Goal: Task Accomplishment & Management: Use online tool/utility

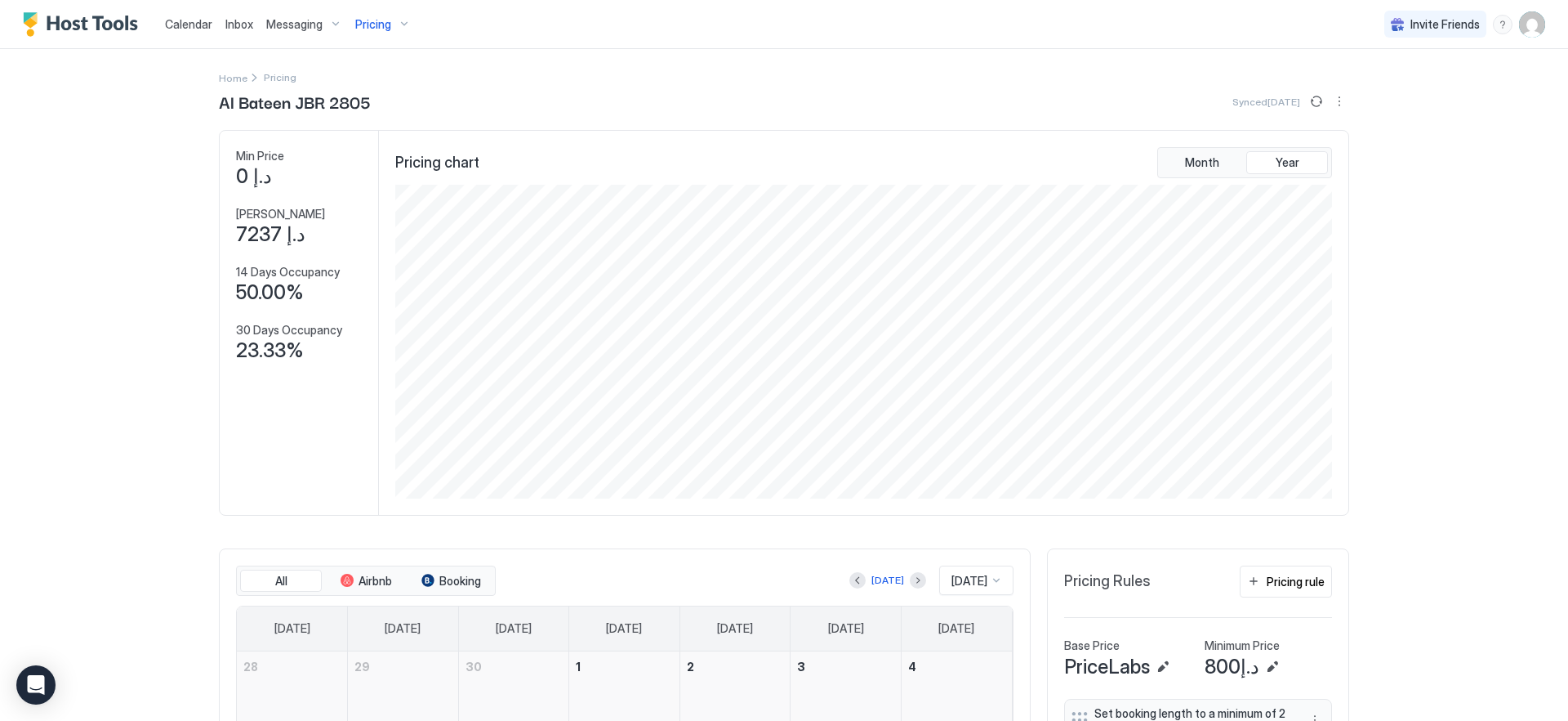
scroll to position [314, 940]
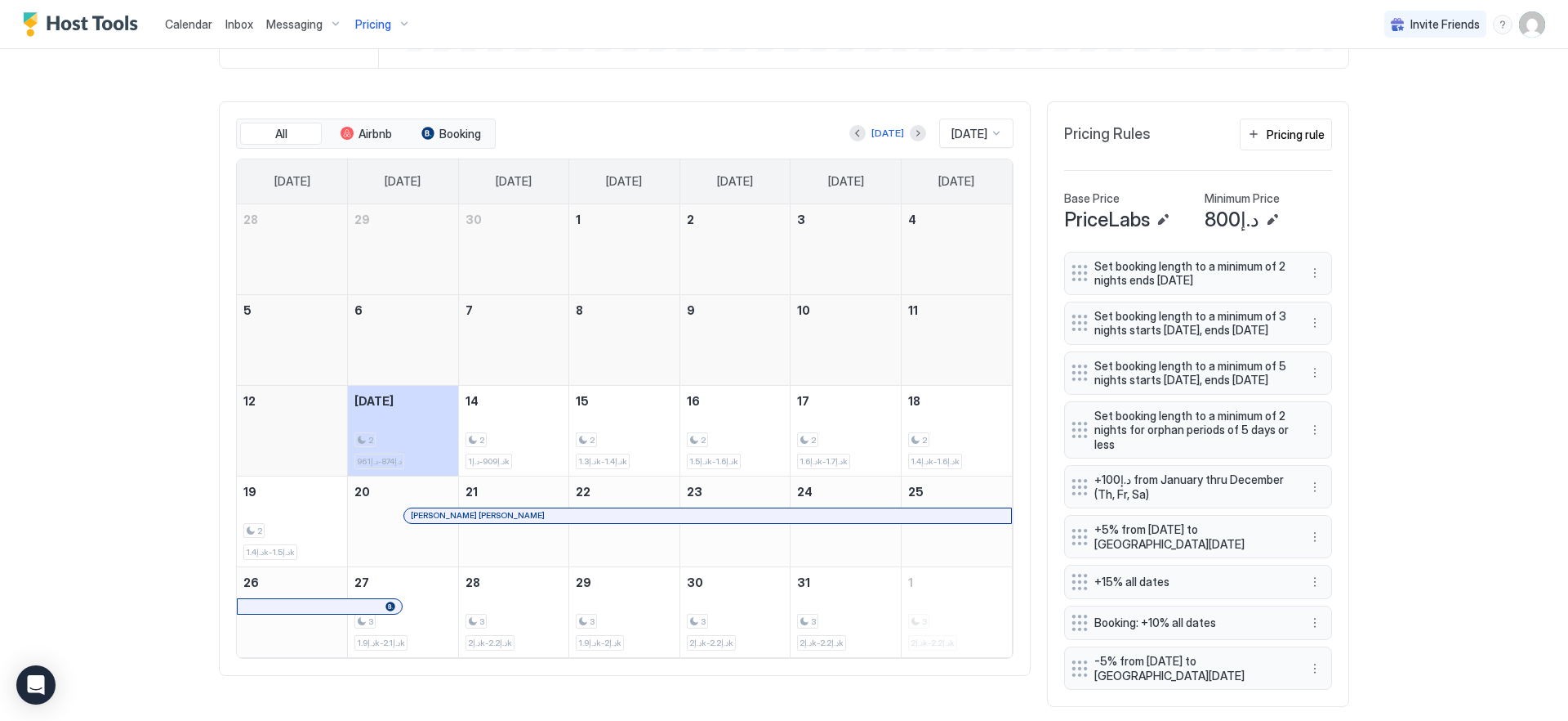
scroll to position [496, 0]
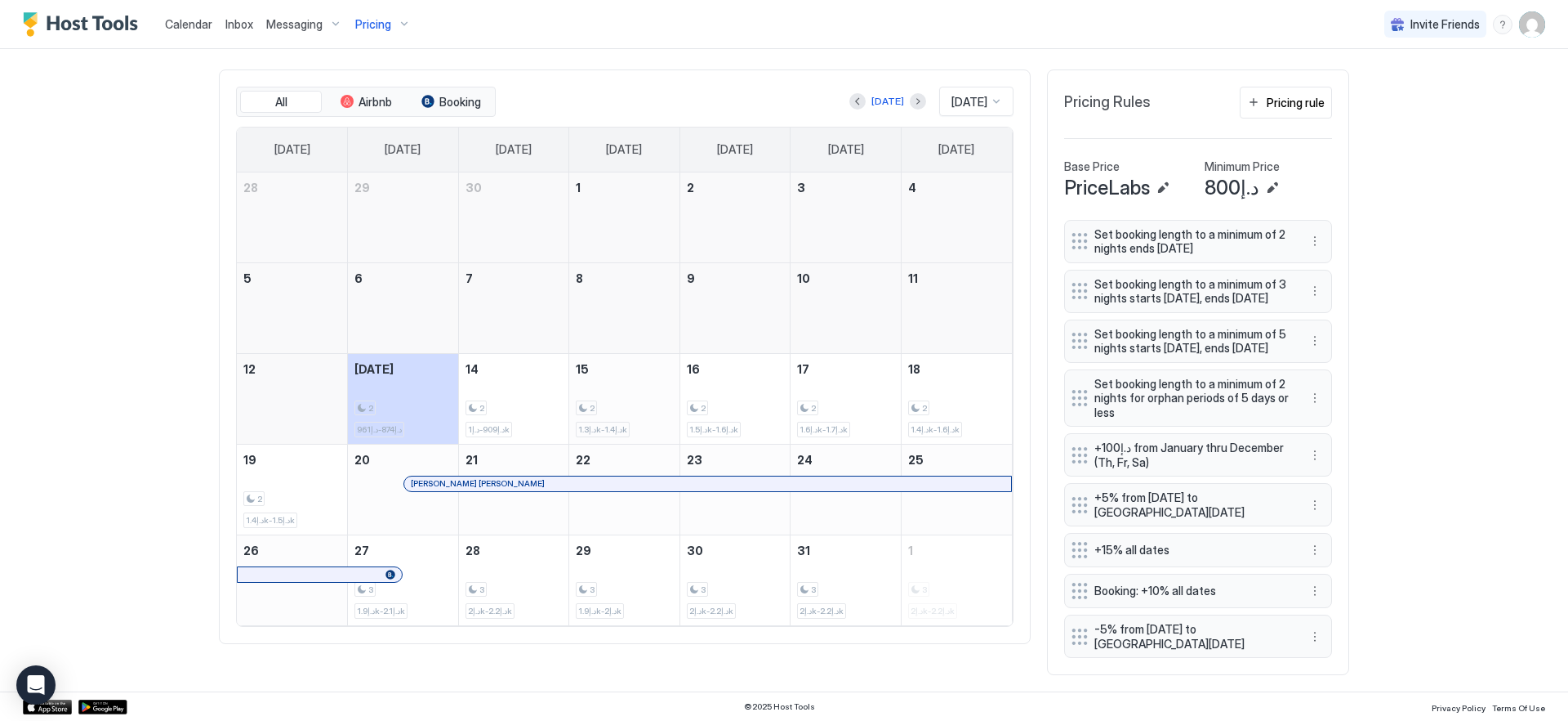
click at [648, 361] on div "2 د.إ1.3k-د.إ1.4k" at bounding box center [624, 398] width 97 height 77
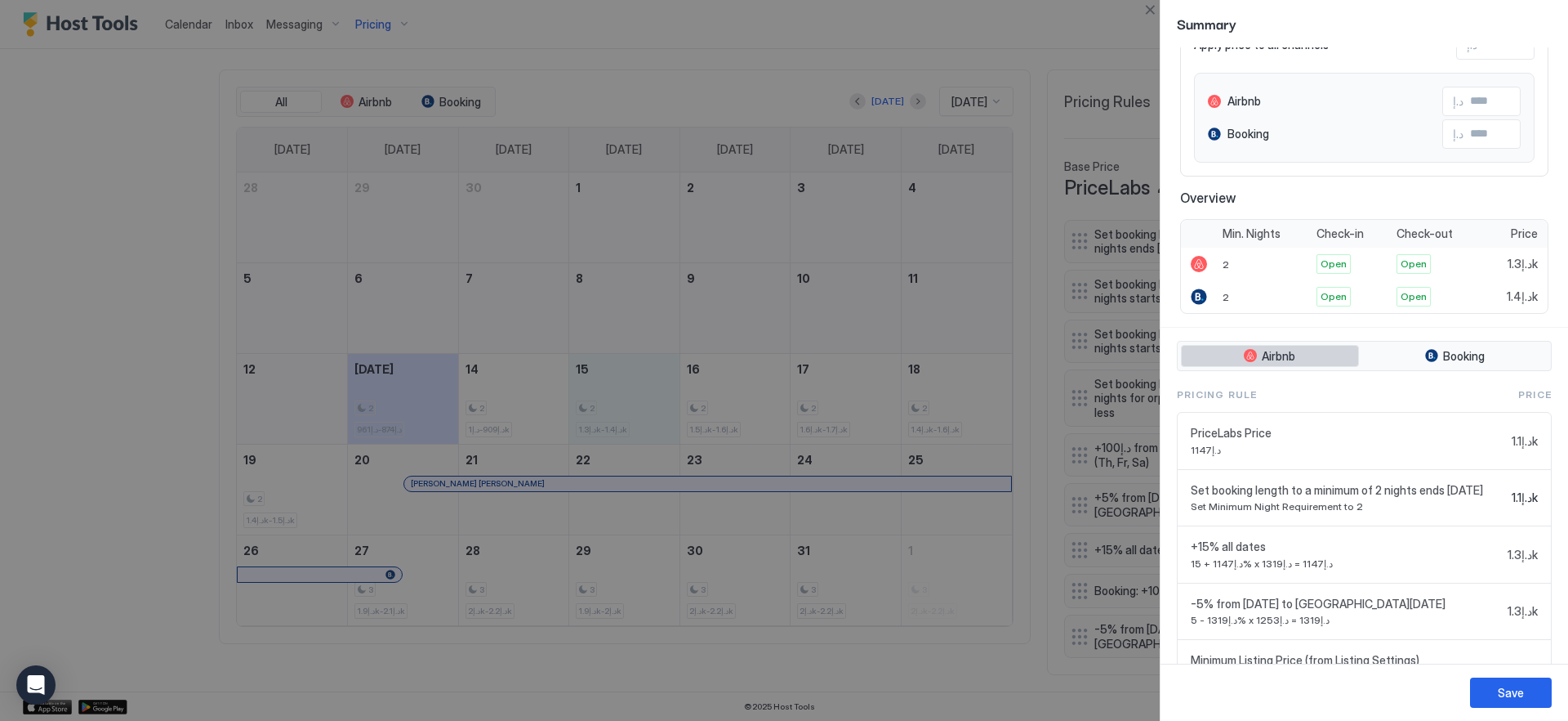
scroll to position [240, 0]
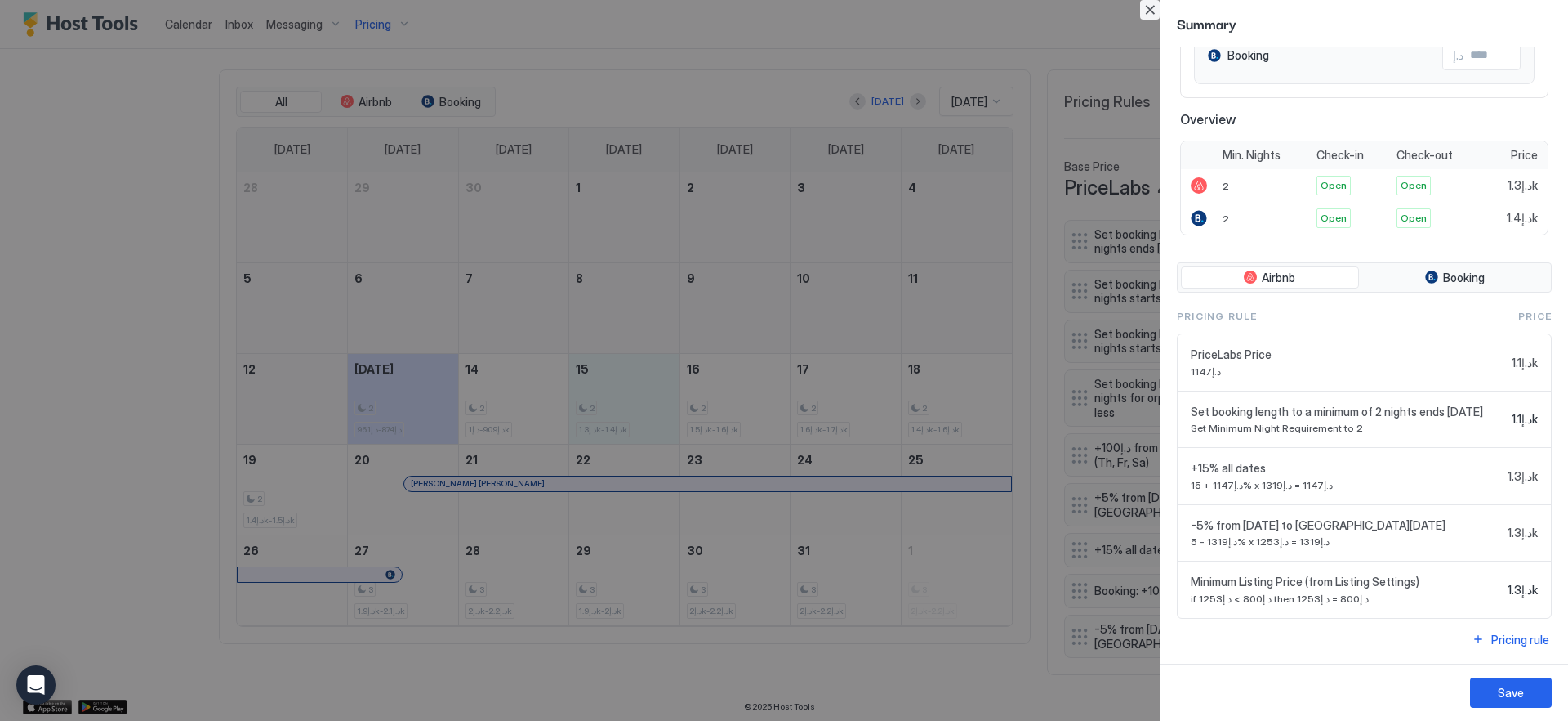
click at [1147, 7] on button "Close" at bounding box center [1150, 10] width 20 height 20
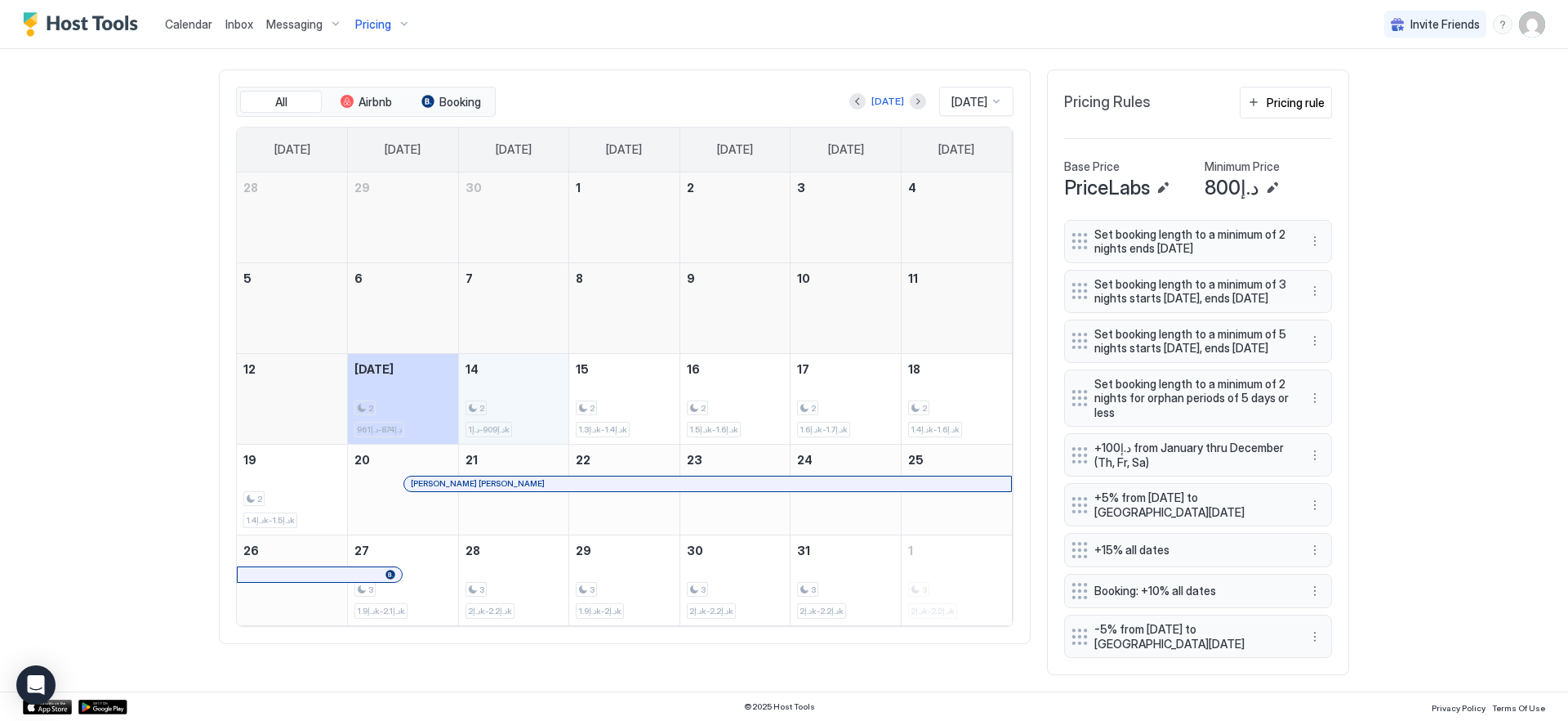
click at [503, 382] on div "2 د.إ909-د.إ1k" at bounding box center [514, 398] width 97 height 77
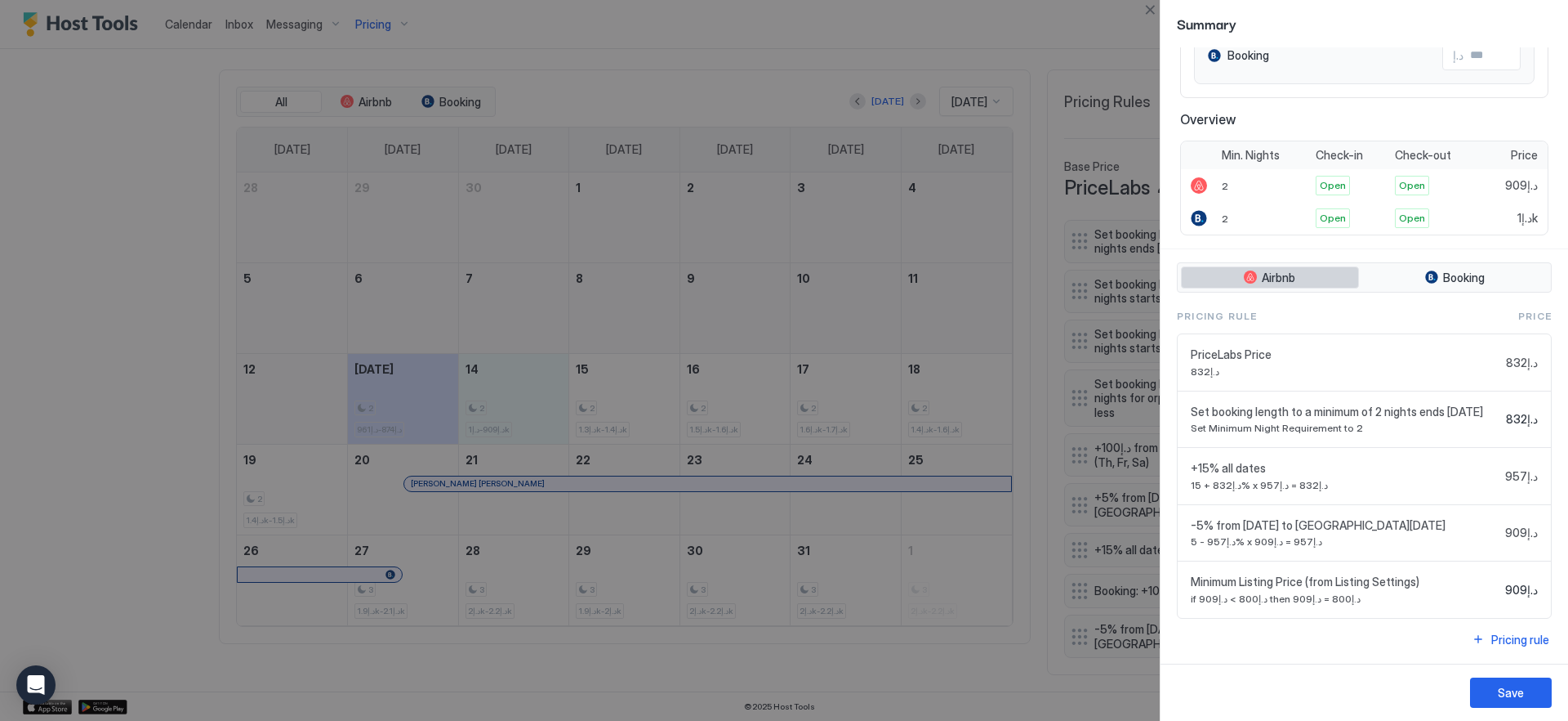
scroll to position [0, 0]
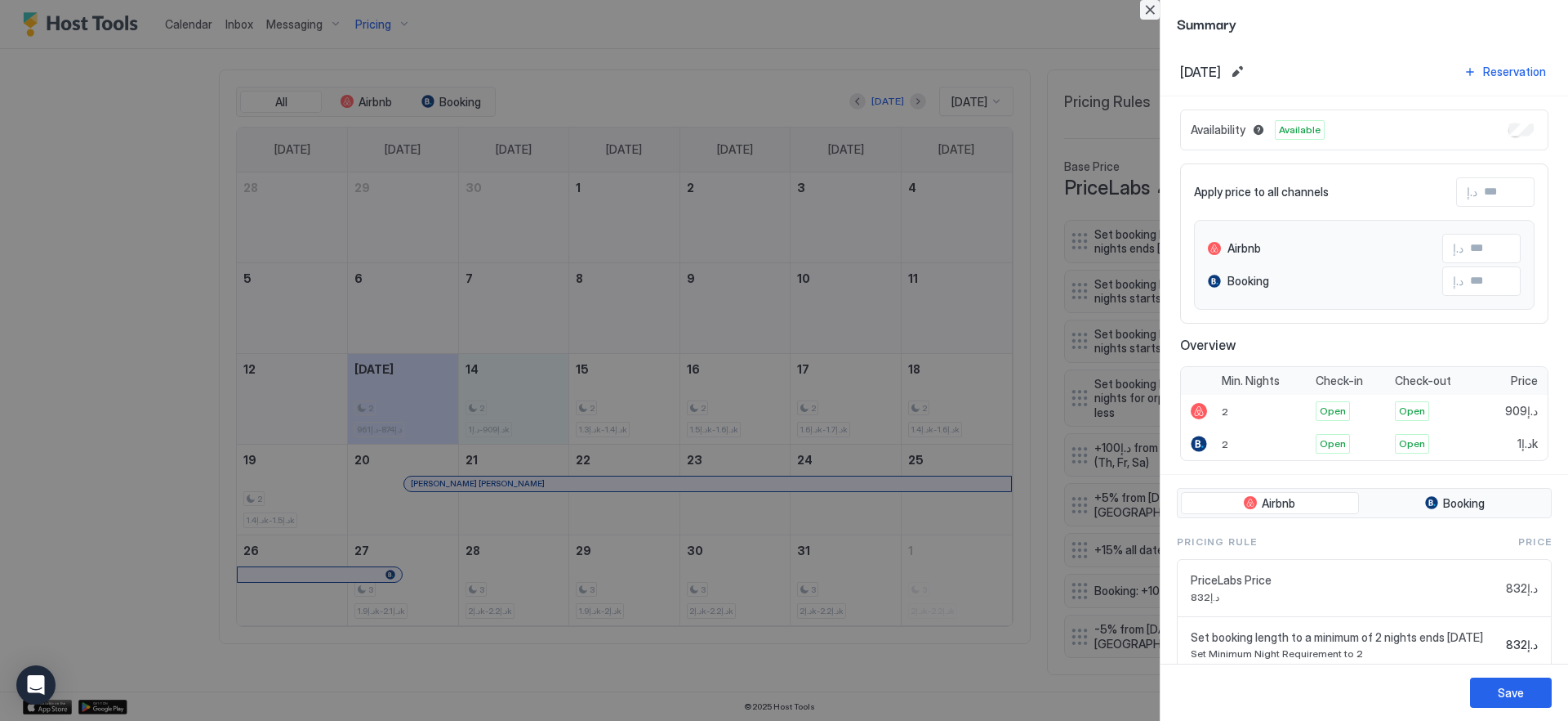
click at [1158, 7] on button "Close" at bounding box center [1150, 10] width 20 height 20
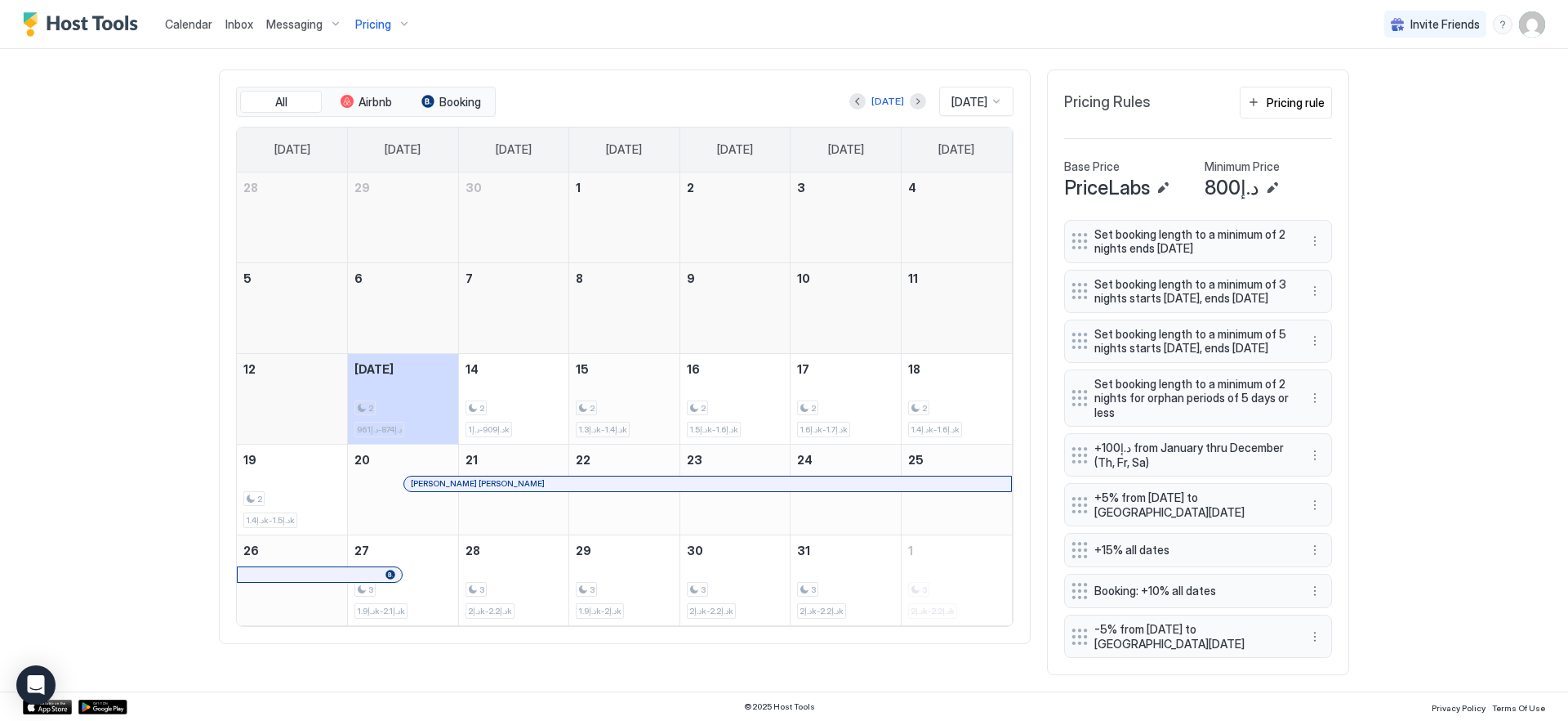
click at [629, 360] on div "2 د.إ1.3k-د.إ1.4k" at bounding box center [624, 398] width 97 height 77
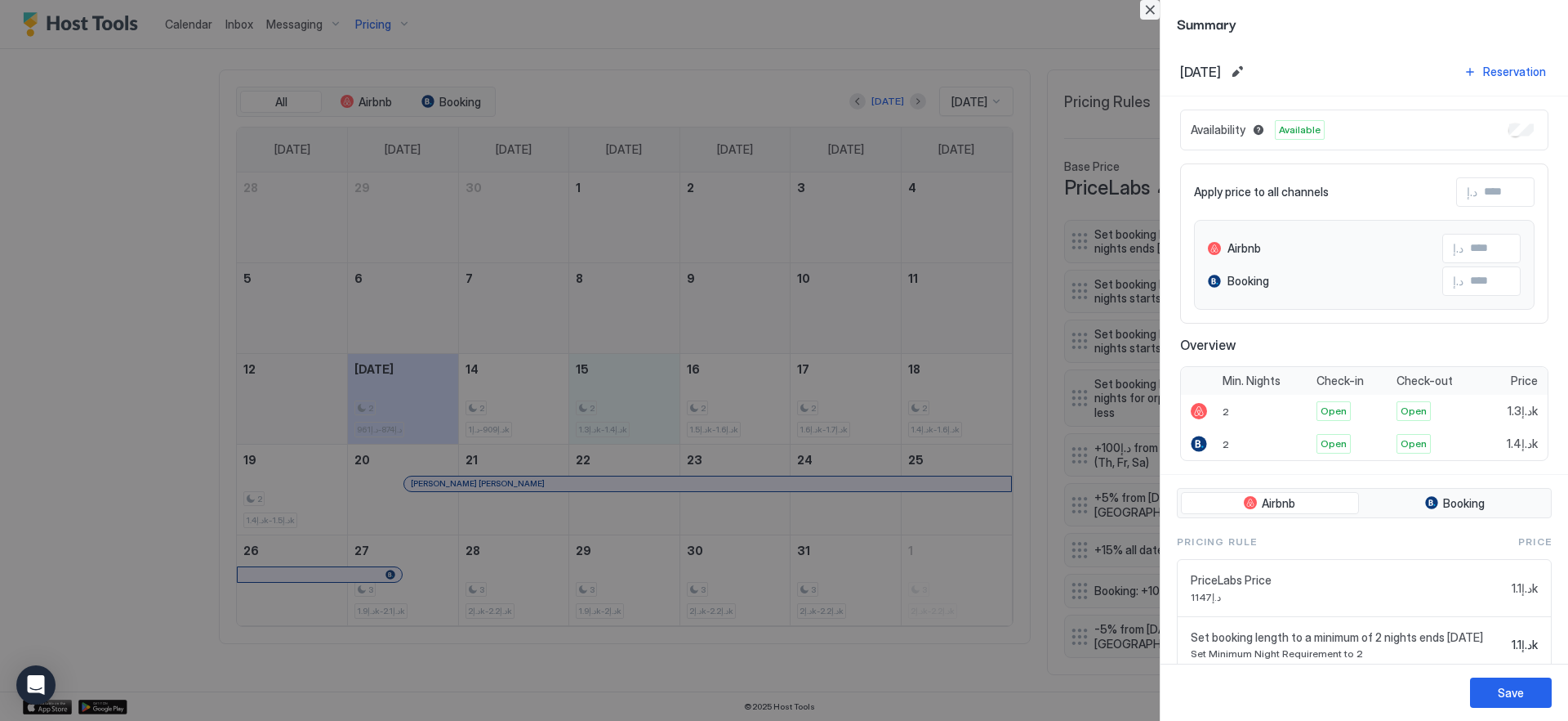
click at [1148, 7] on button "Close" at bounding box center [1150, 10] width 20 height 20
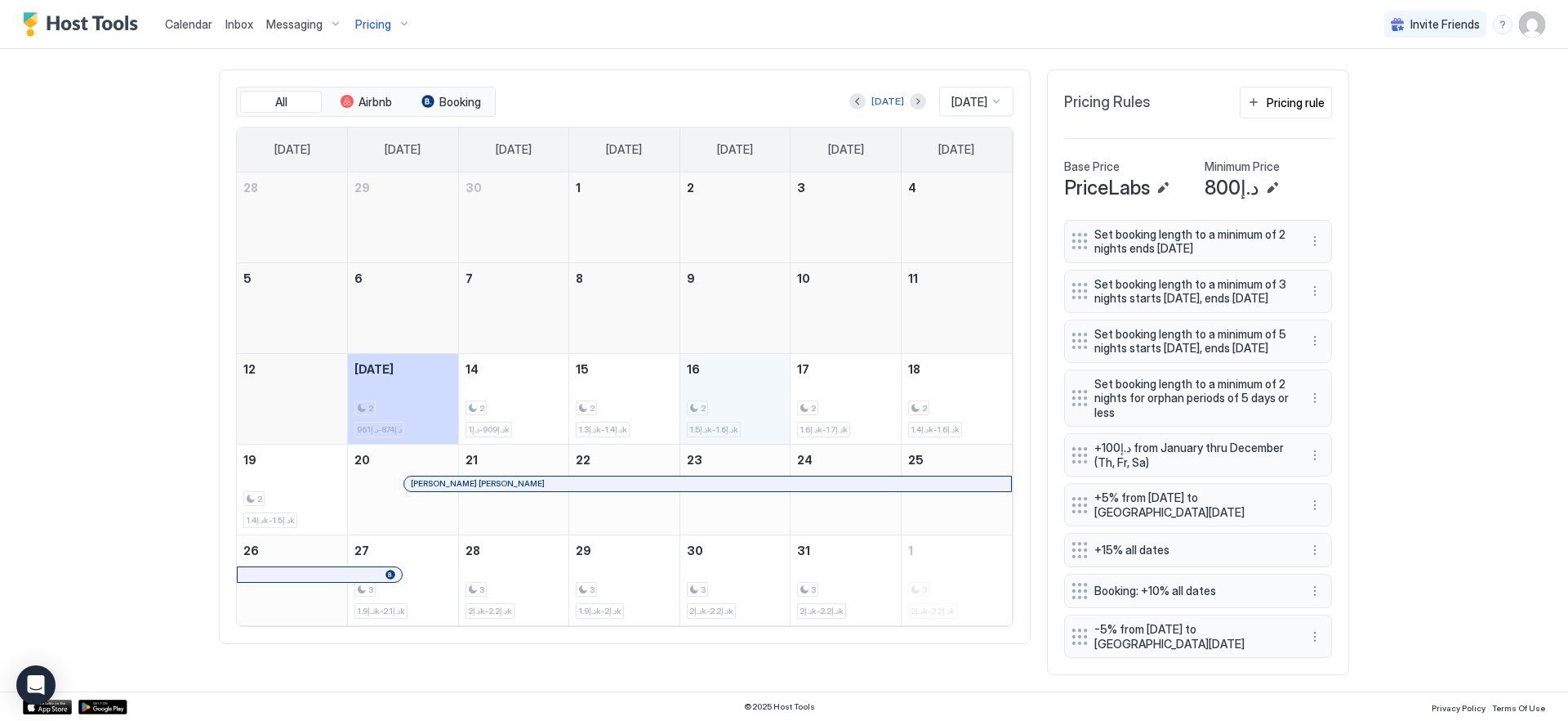
click at [742, 360] on div "2 د.إ1.5k-د.إ1.6k" at bounding box center [736, 398] width 97 height 77
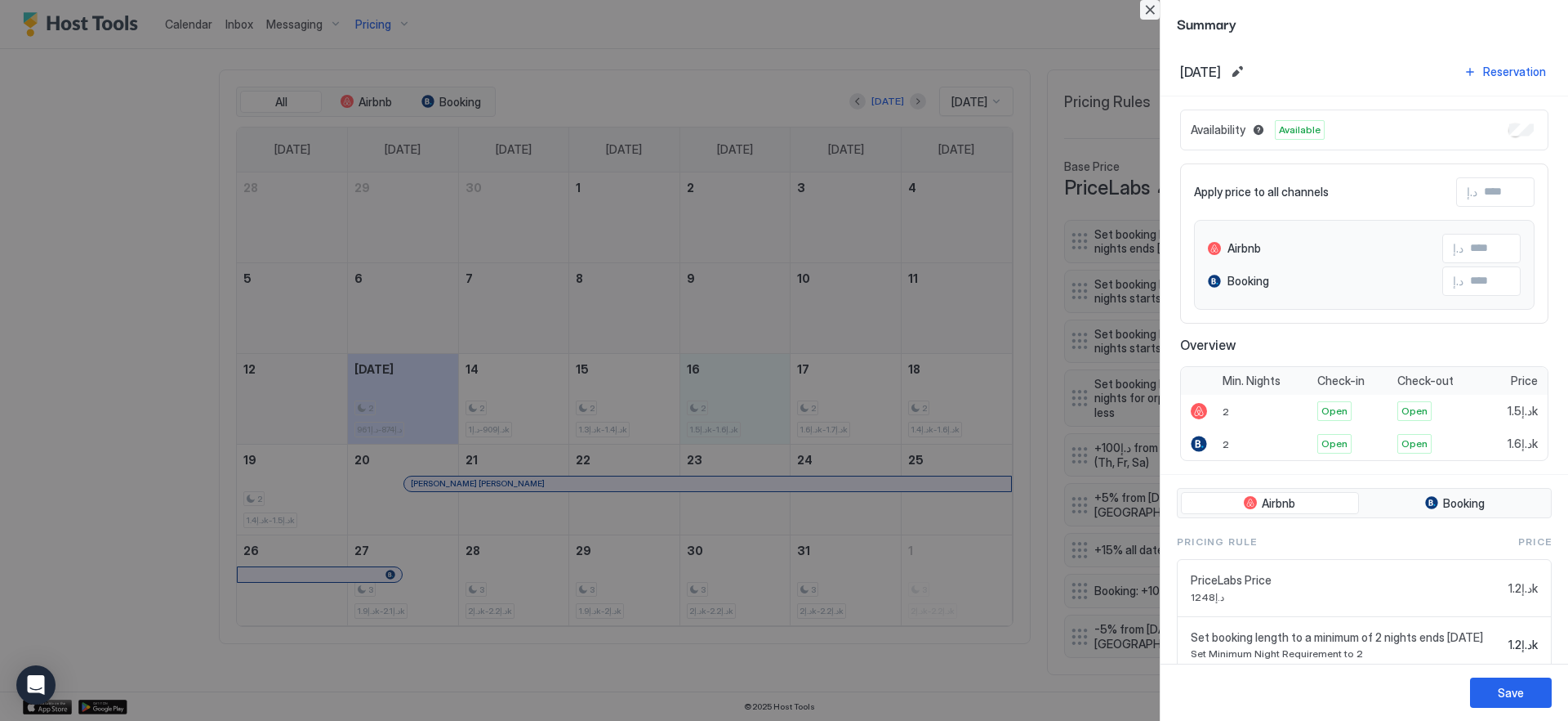
click at [1147, 13] on button "Close" at bounding box center [1150, 10] width 20 height 20
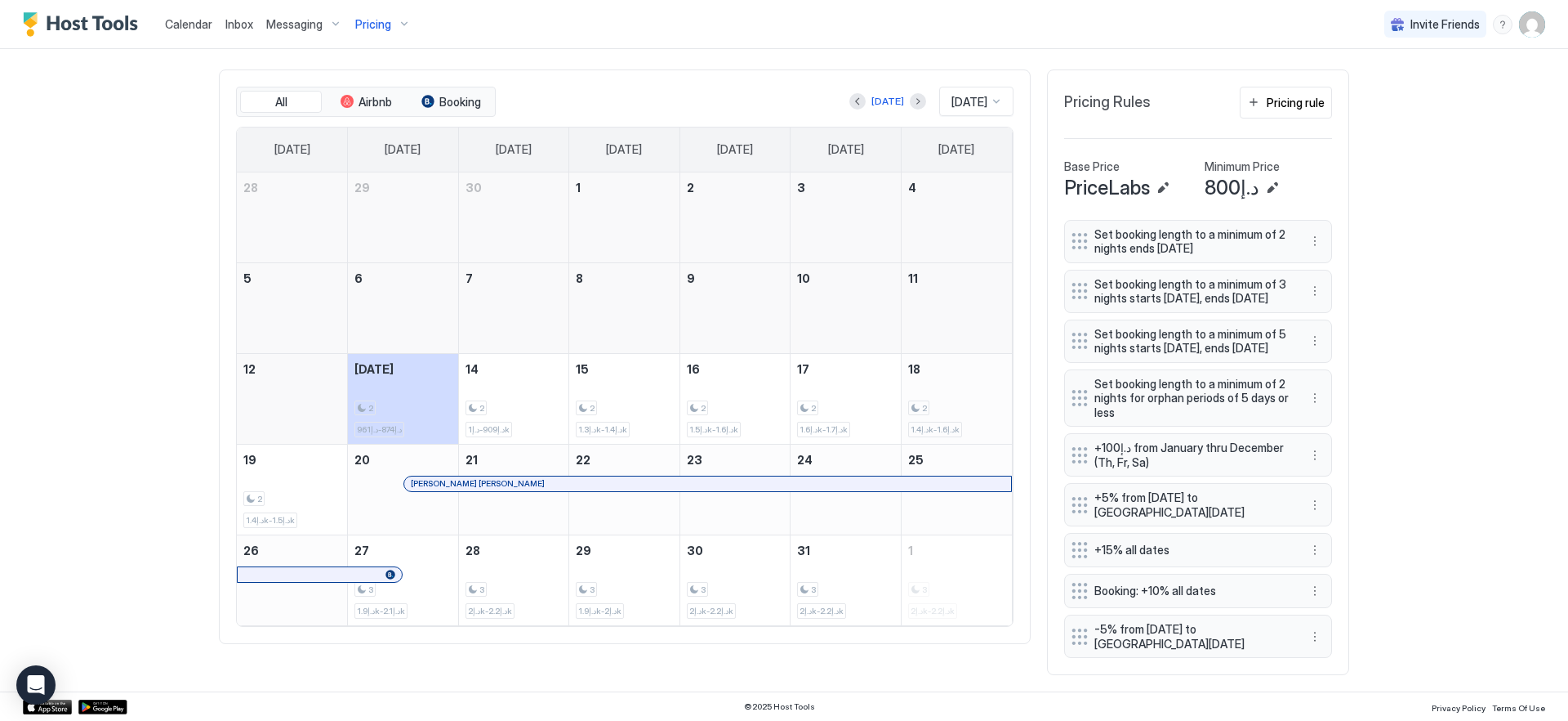
click at [902, 353] on div "2 د.إ1.4k-د.إ1.6k" at bounding box center [957, 398] width 111 height 90
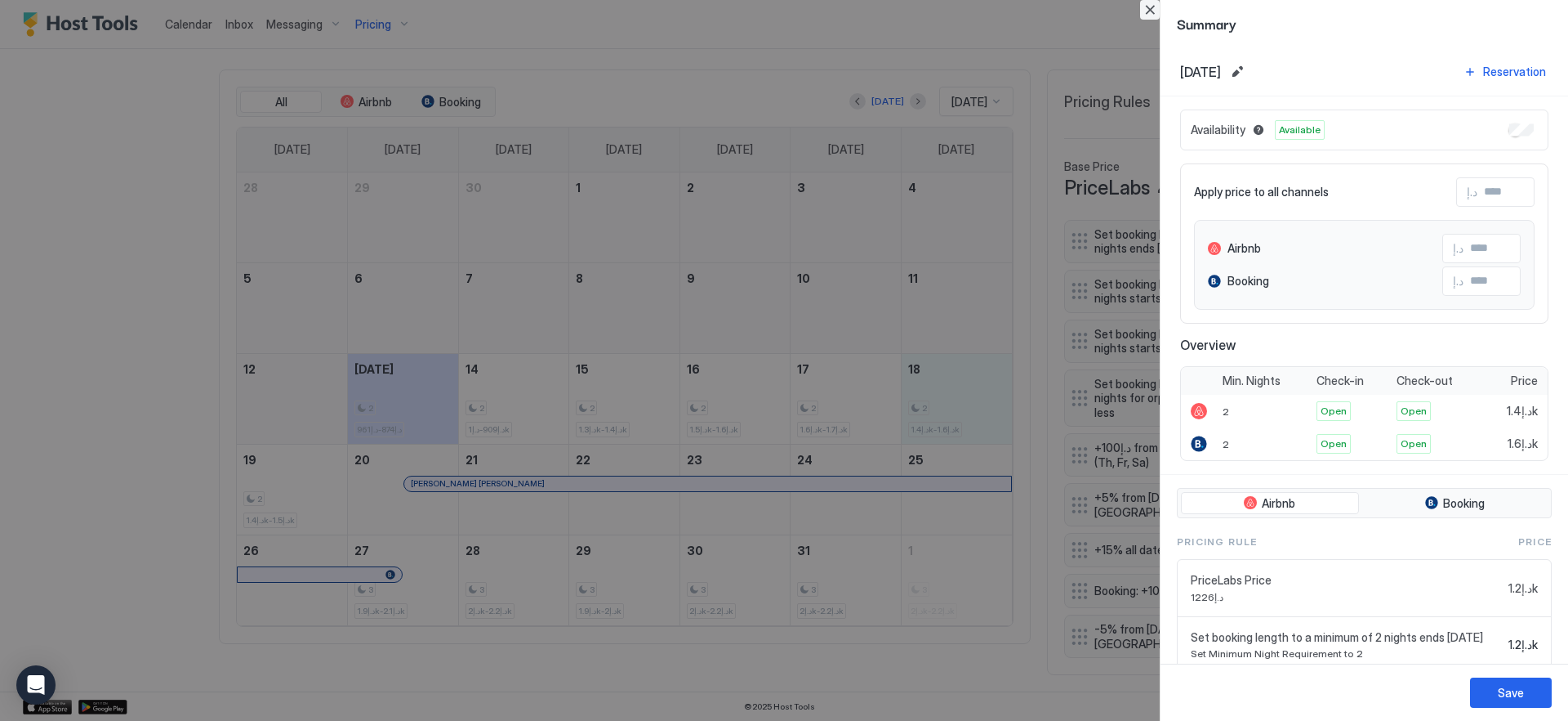
click at [1153, 11] on button "Close" at bounding box center [1150, 10] width 20 height 20
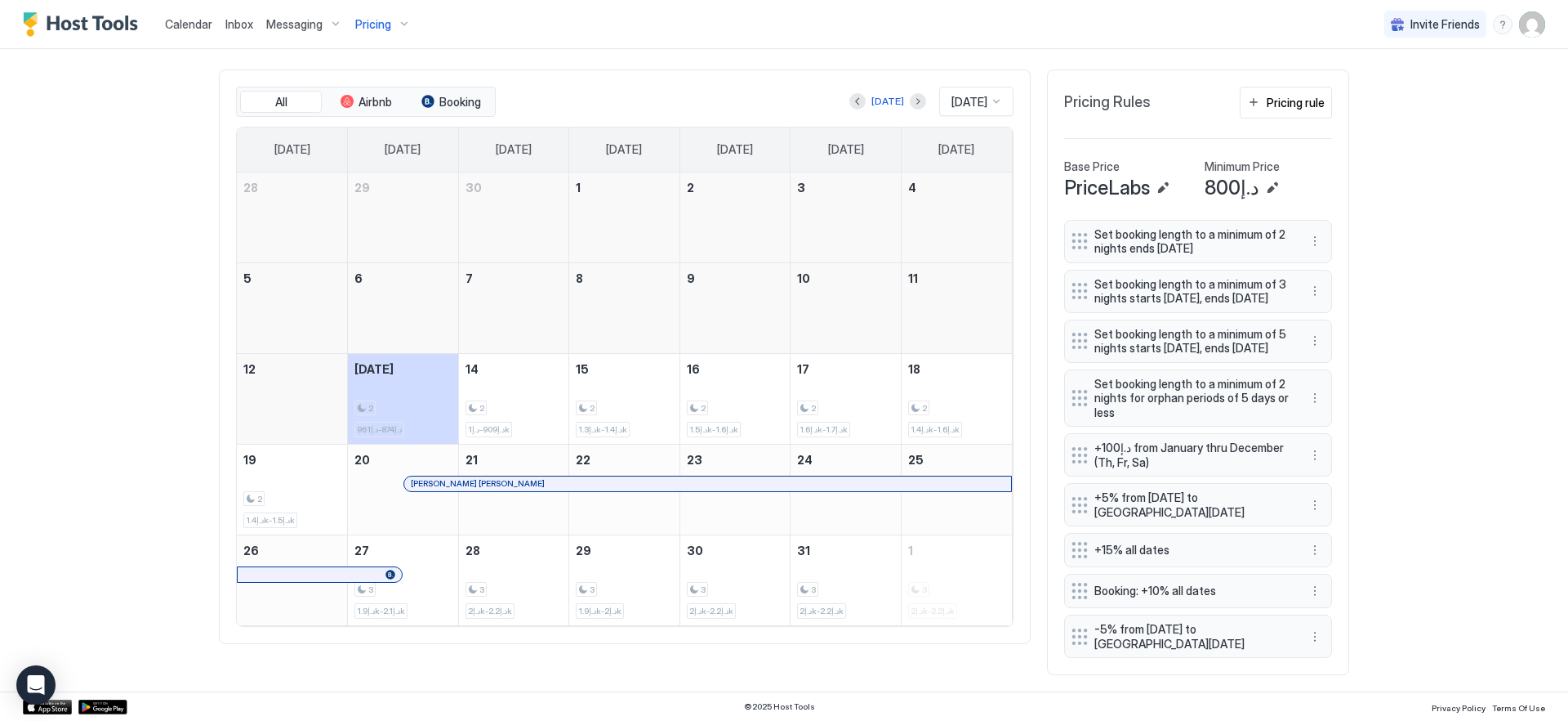
scroll to position [507, 0]
click at [1310, 586] on button "More options" at bounding box center [1315, 591] width 20 height 20
click at [1312, 605] on div "Edit" at bounding box center [1331, 614] width 61 height 26
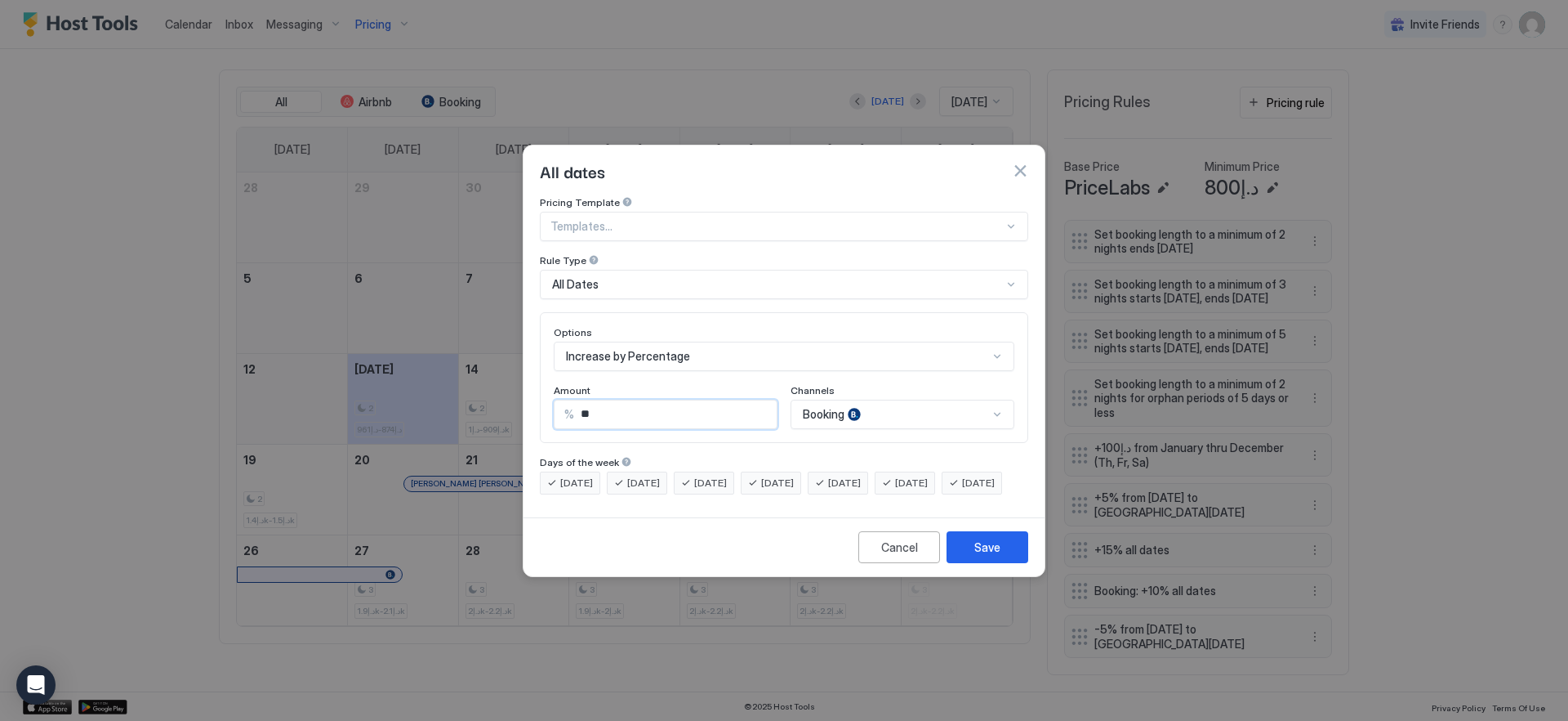
drag, startPoint x: 604, startPoint y: 401, endPoint x: 515, endPoint y: 387, distance: 90.1
click at [515, 387] on div "All dates Pricing Template Templates... Rule Type All Dates Options Increase by…" at bounding box center [784, 360] width 1568 height 721
type input "*"
click at [979, 556] on div "Save" at bounding box center [988, 547] width 26 height 17
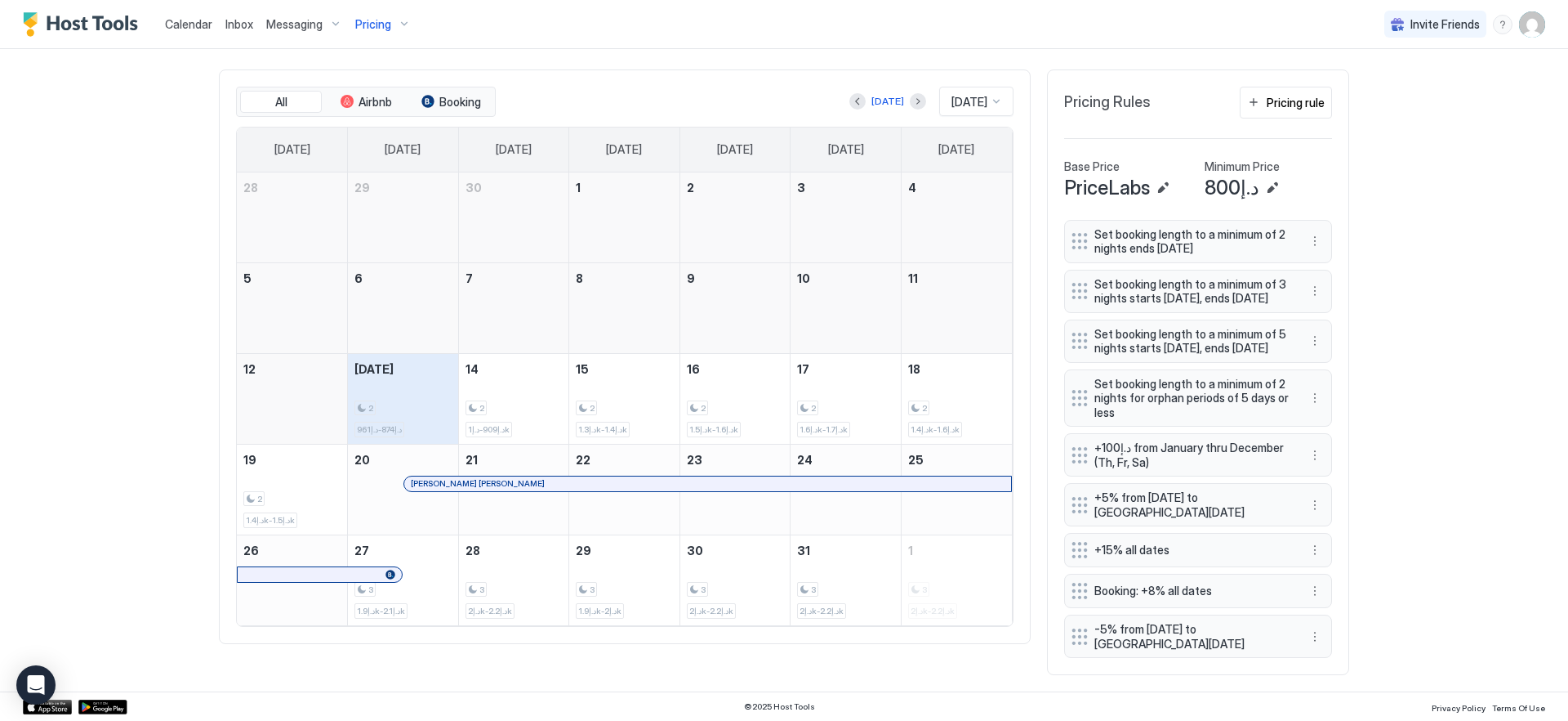
click at [428, 360] on div "2 د.إ874-د.إ961" at bounding box center [403, 398] width 97 height 77
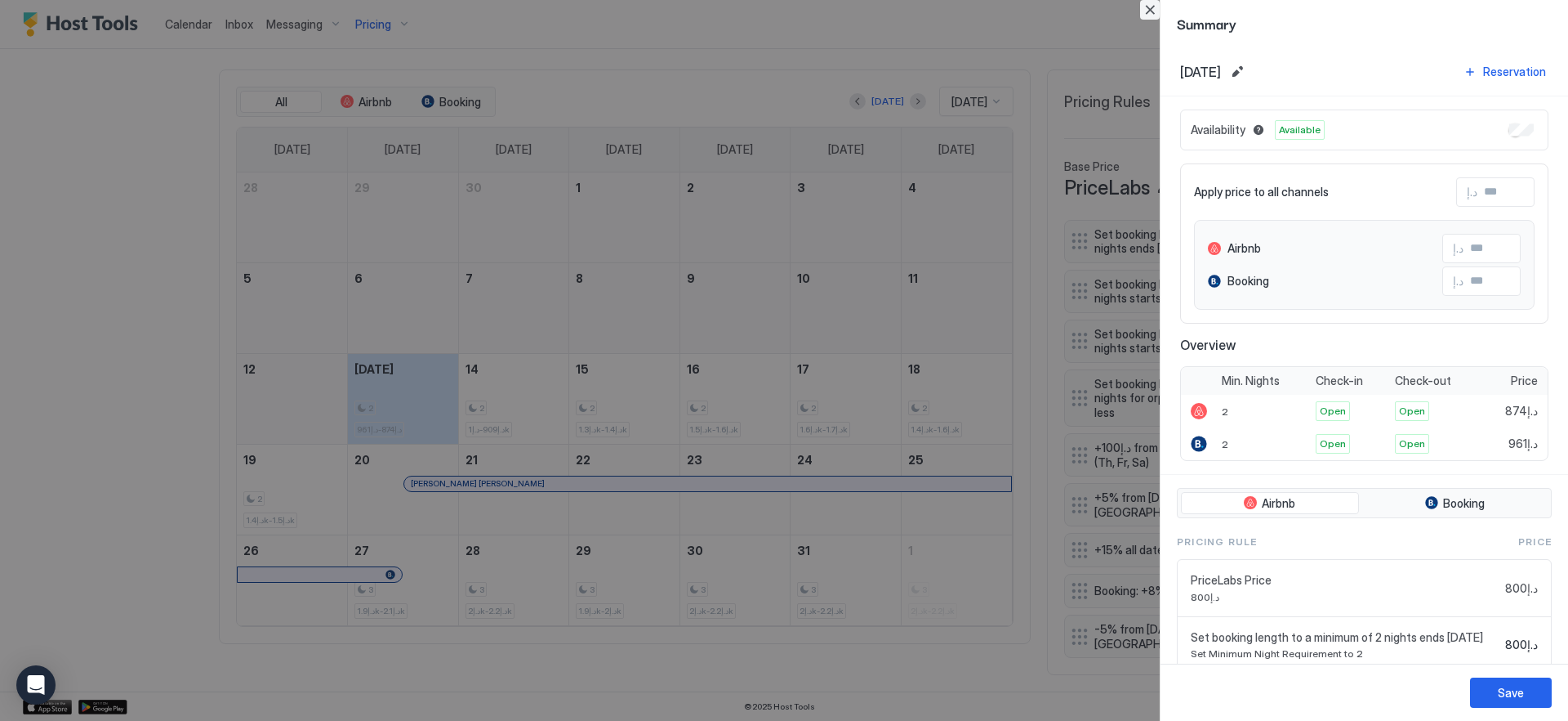
click at [1149, 12] on button "Close" at bounding box center [1150, 10] width 20 height 20
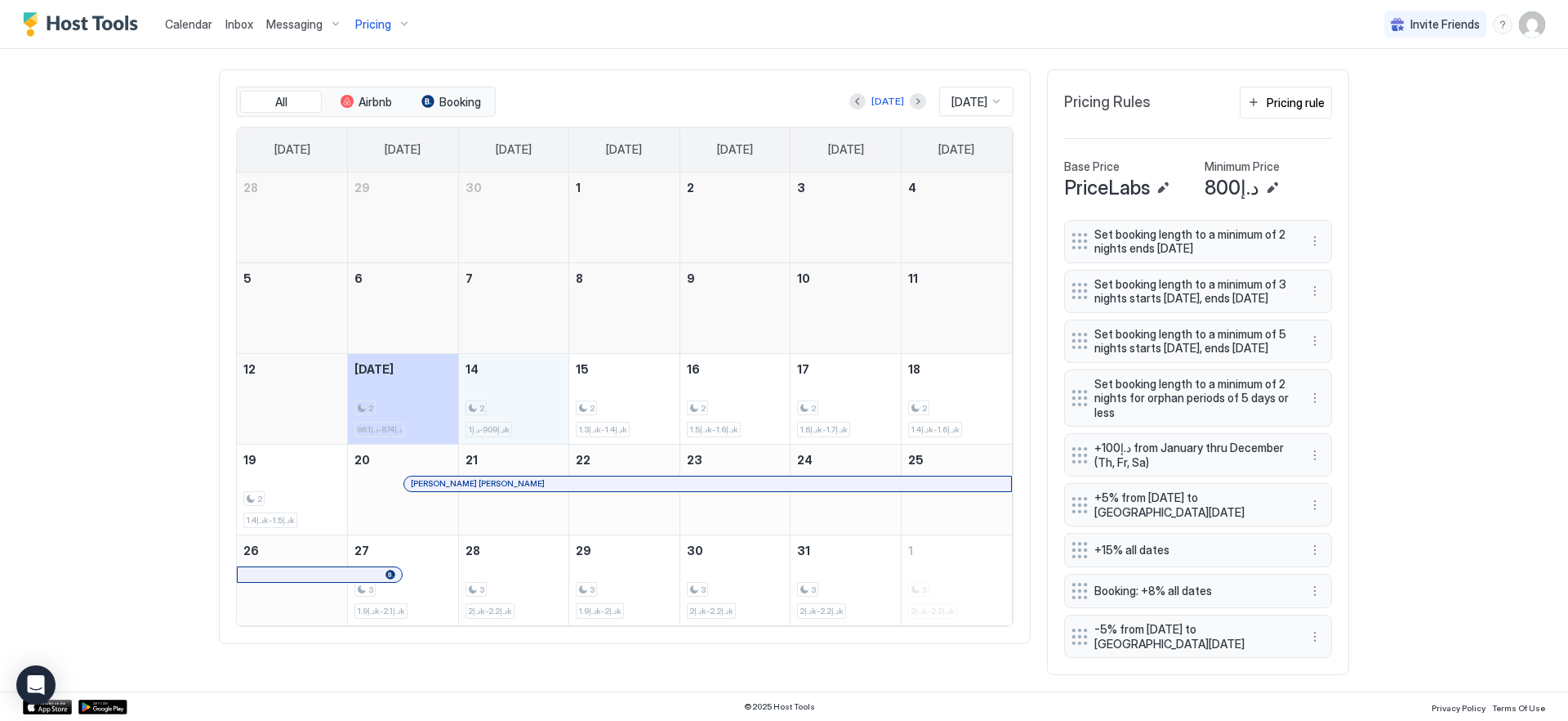
click at [533, 365] on div "2 د.إ909-د.إ1k" at bounding box center [514, 398] width 97 height 77
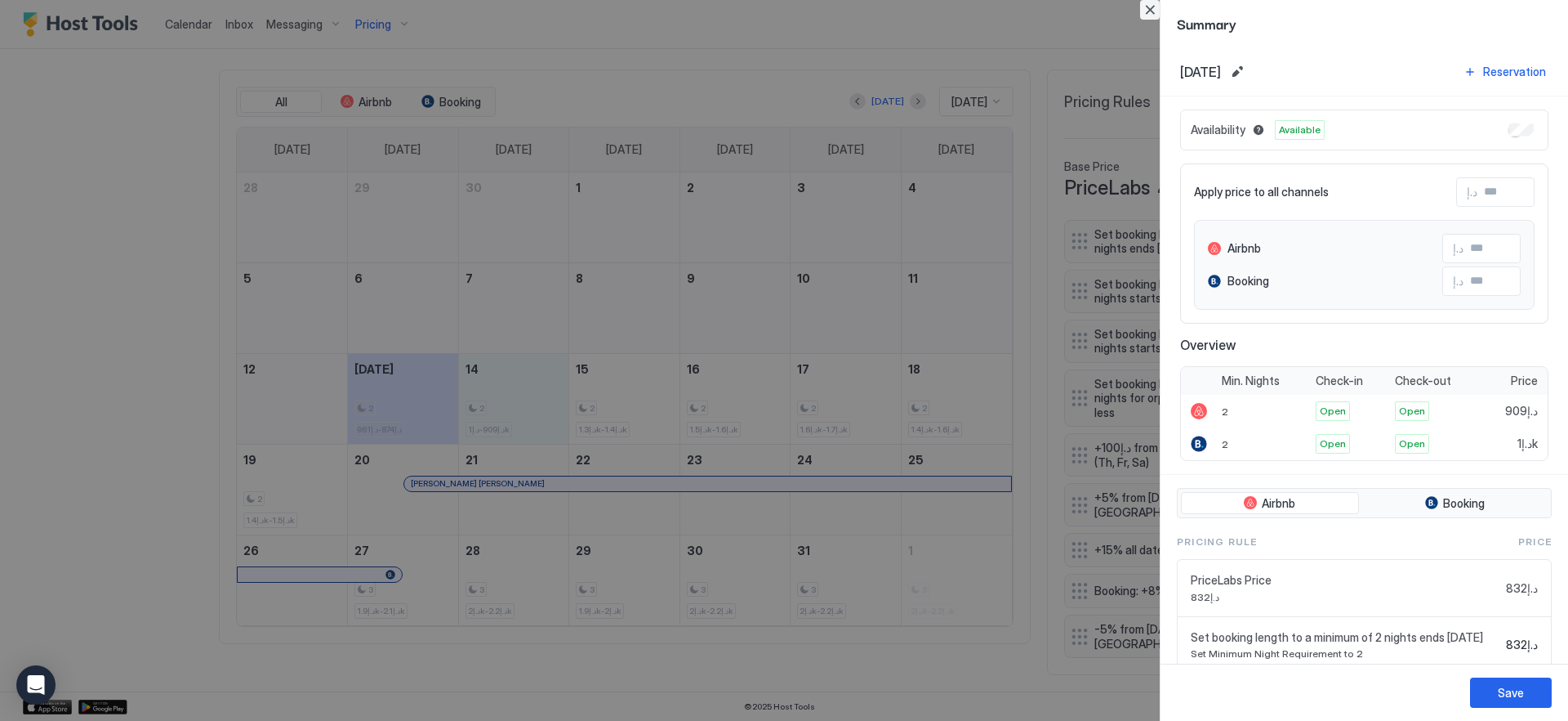
click at [1154, 16] on button "Close" at bounding box center [1150, 10] width 20 height 20
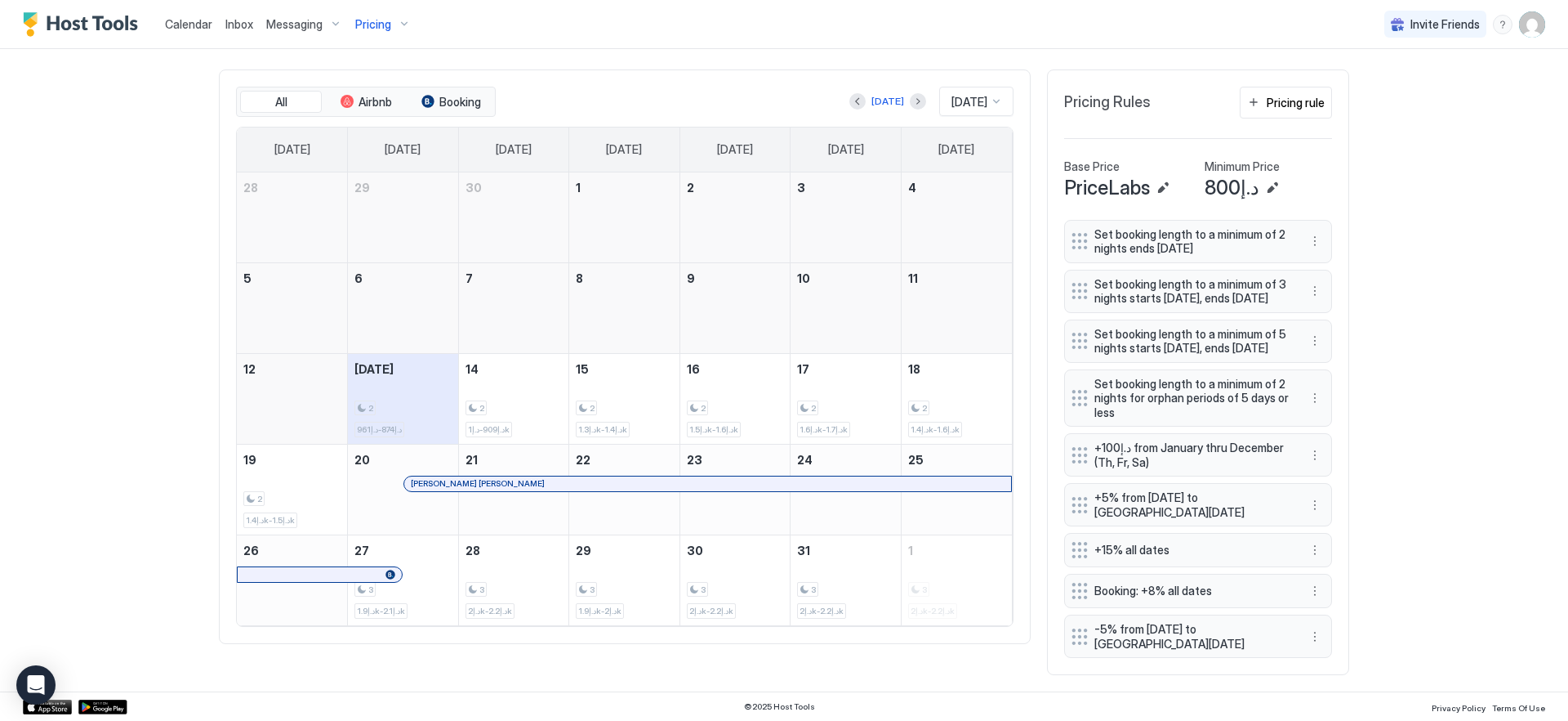
click at [424, 360] on div "2 د.إ874-د.إ961" at bounding box center [403, 398] width 97 height 77
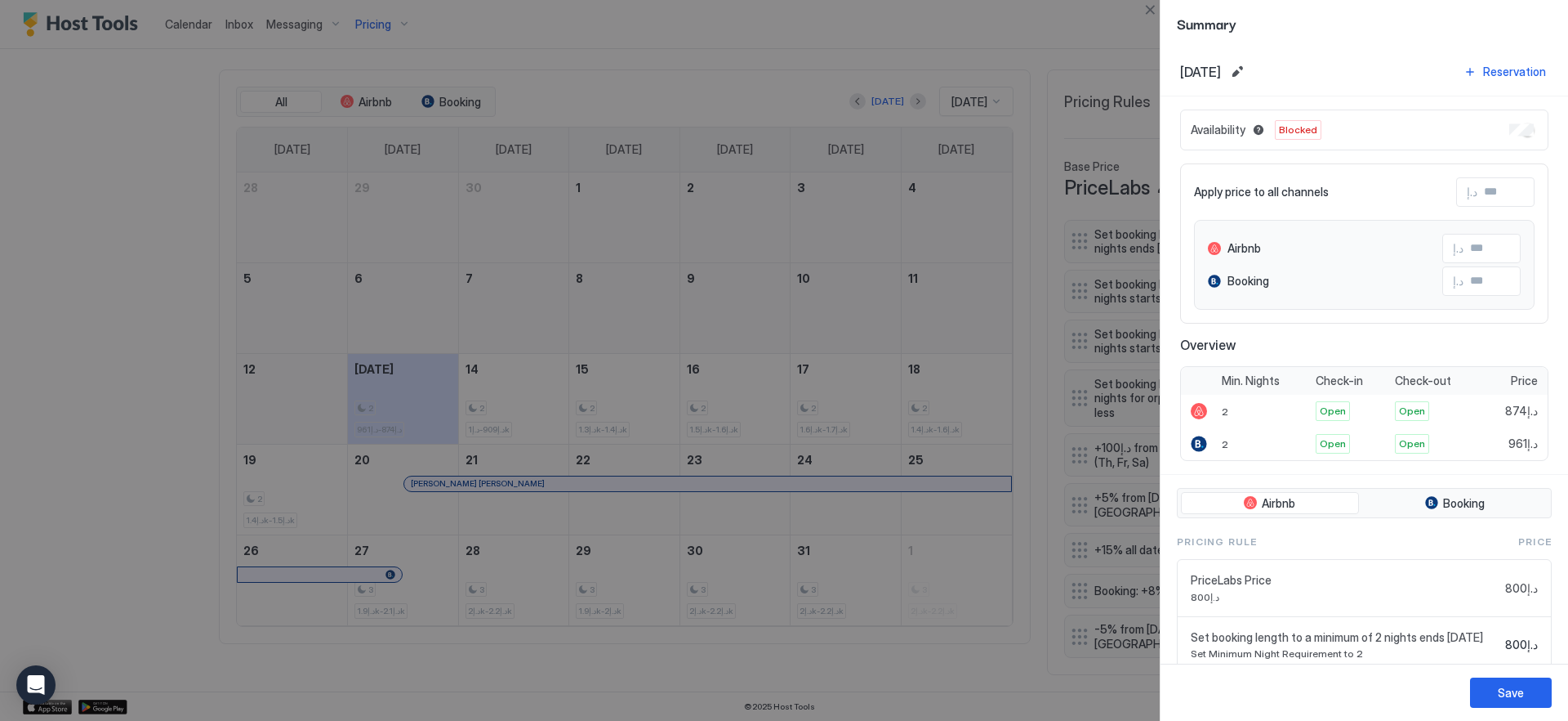
click at [1501, 709] on div "Save" at bounding box center [1365, 691] width 408 height 57
click at [1501, 700] on div "Save" at bounding box center [1511, 692] width 26 height 17
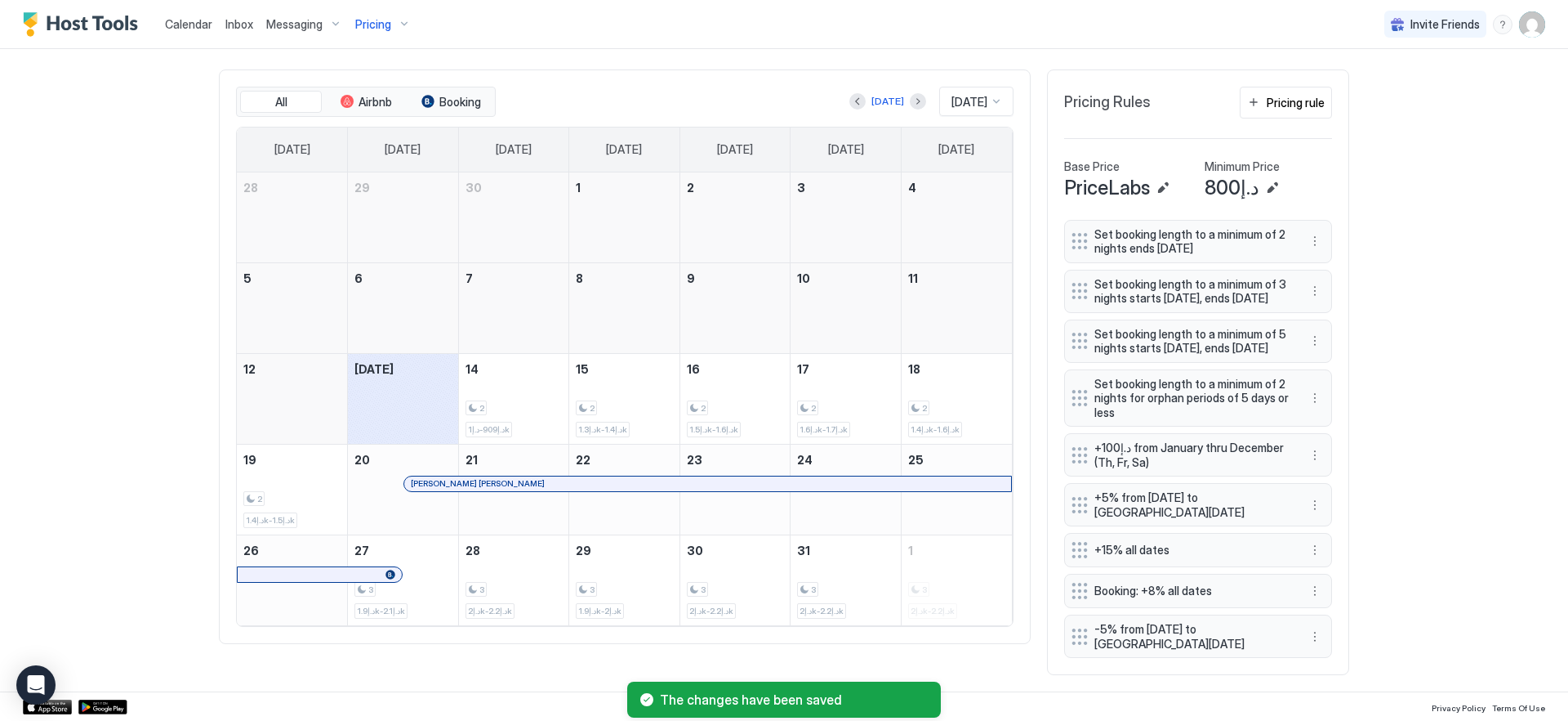
click at [117, 368] on div "Calendar Inbox Messaging Pricing Invite Friends EN Home Pricing Al Bateen JBR 2…" at bounding box center [784, 360] width 1568 height 721
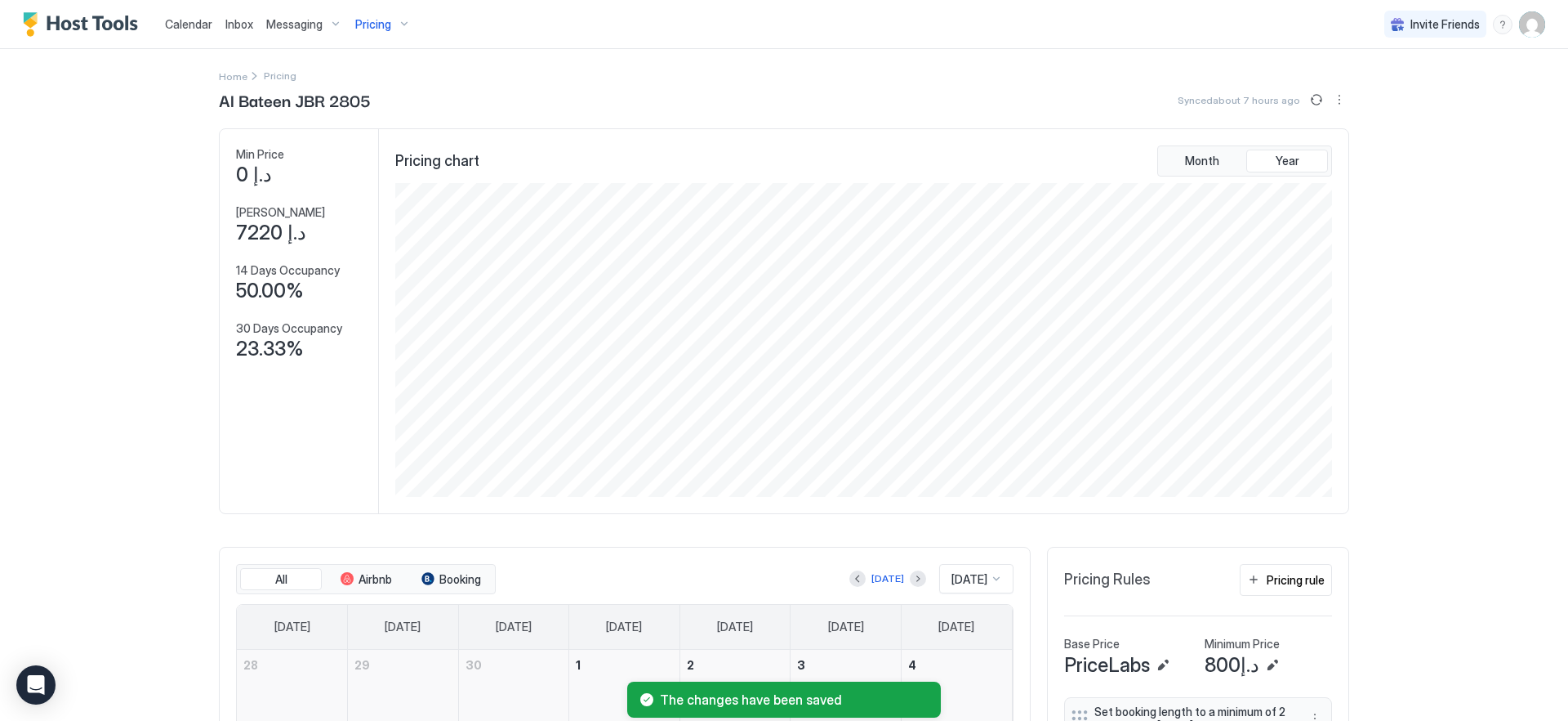
scroll to position [0, 0]
click at [1310, 101] on button "Sync prices" at bounding box center [1317, 102] width 20 height 20
